Goal: Register for event/course

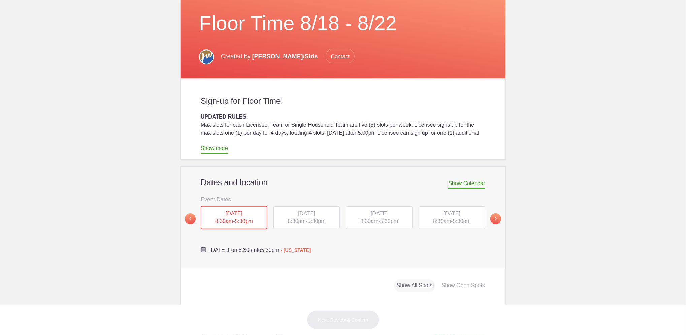
scroll to position [90, 0]
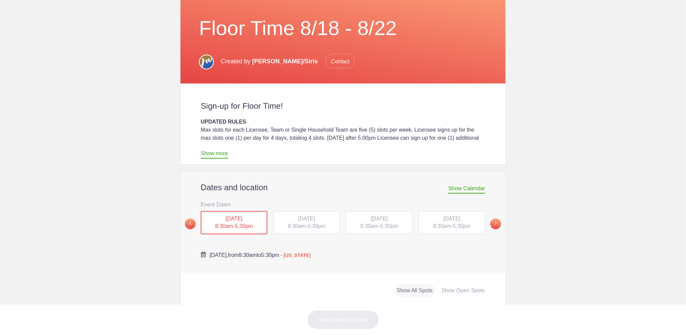
click at [303, 221] on span "TUE, Aug 19, 2025" at bounding box center [306, 219] width 17 height 6
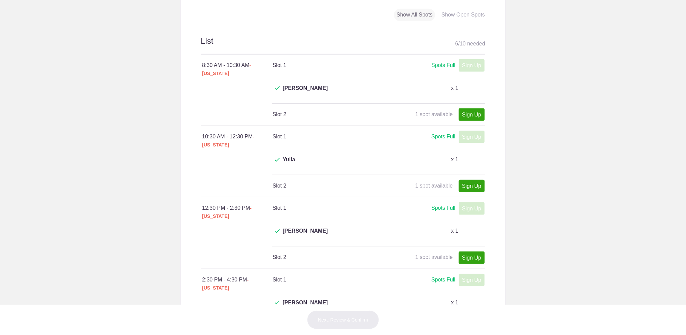
scroll to position [224, 0]
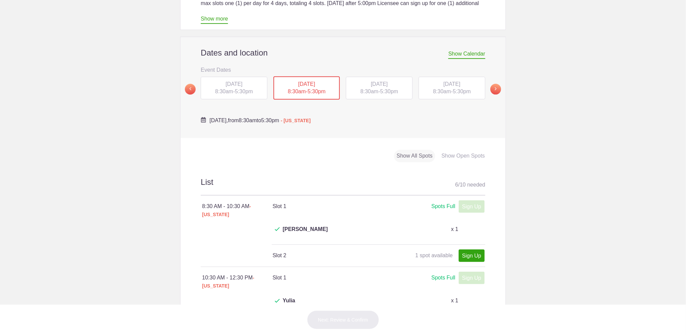
click at [372, 85] on span "WED, Aug 20, 2025" at bounding box center [379, 84] width 17 height 6
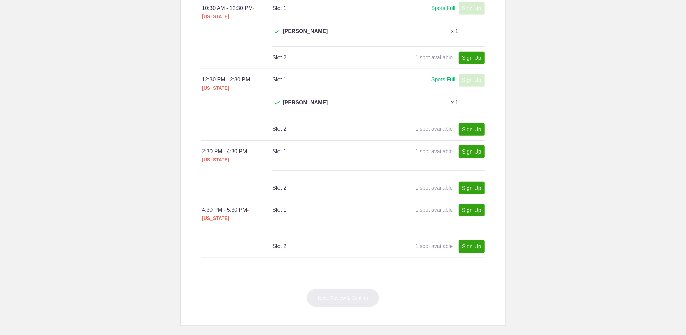
scroll to position [449, 0]
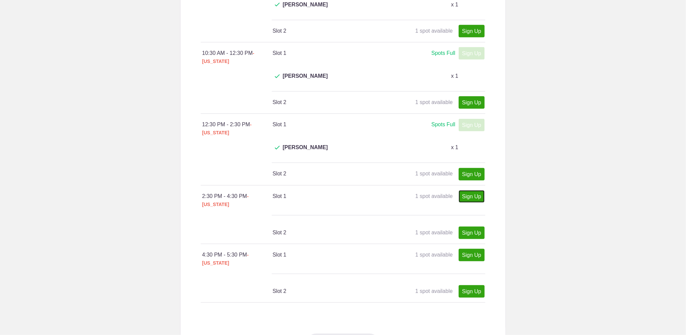
click at [460, 190] on link "Sign Up" at bounding box center [472, 196] width 26 height 12
type input "1"
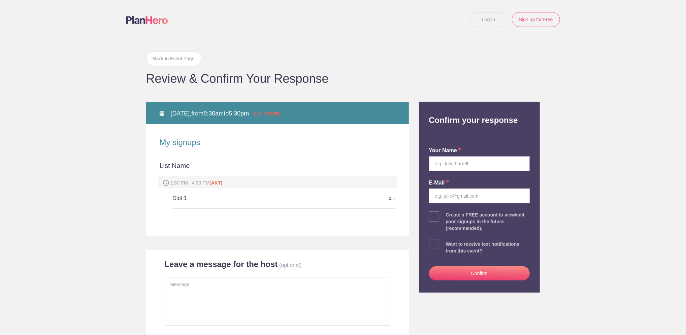
click at [491, 165] on input "text" at bounding box center [479, 163] width 101 height 15
type input "Jamie K. Harvey"
type input "jkharvey@gci.net"
click at [479, 271] on button "Confirm" at bounding box center [479, 273] width 101 height 14
